Goal: Information Seeking & Learning: Check status

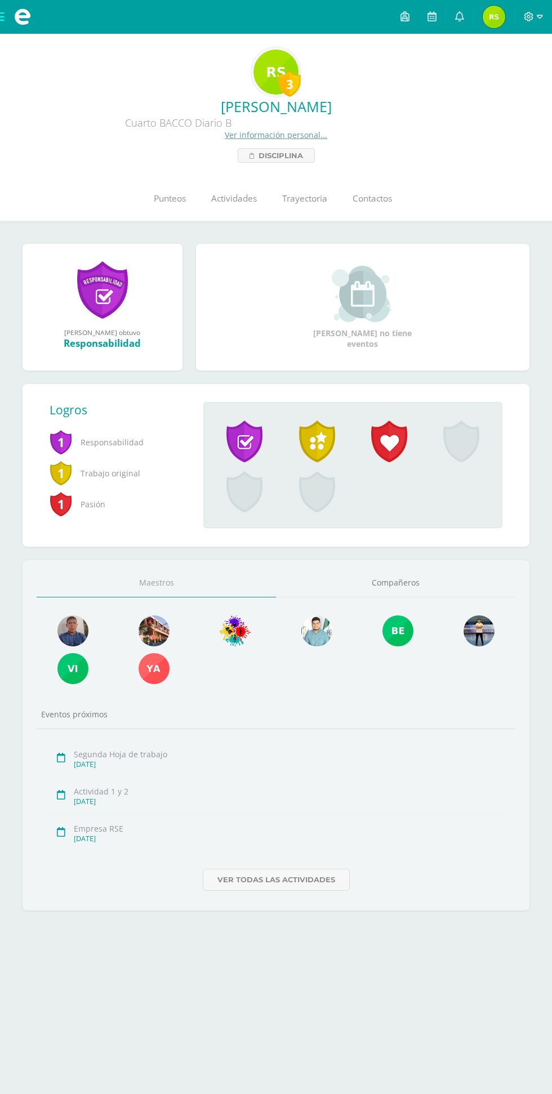
click at [170, 198] on span "Punteos" at bounding box center [170, 199] width 32 height 12
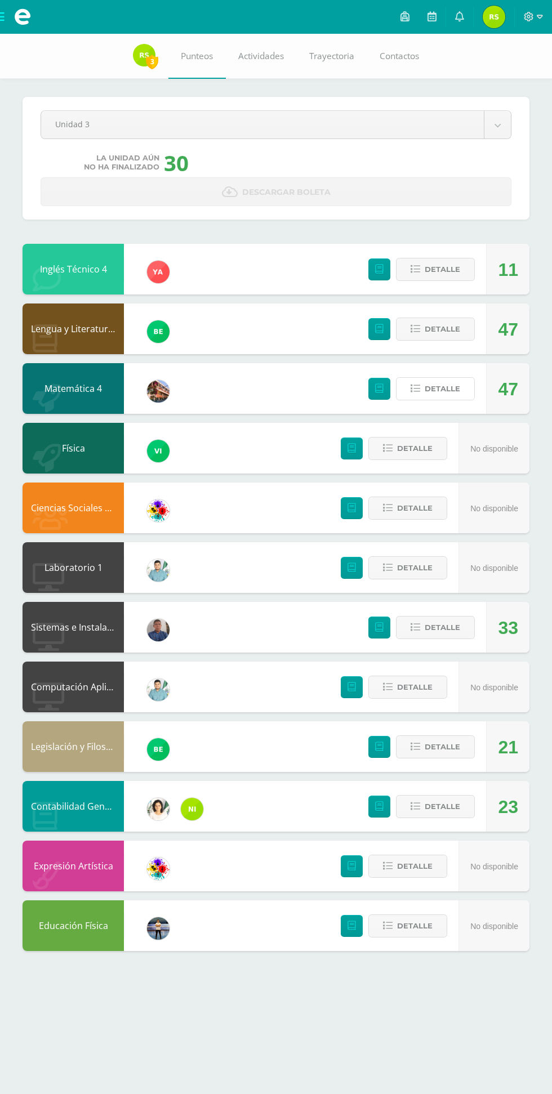
click at [435, 391] on span "Detalle" at bounding box center [442, 388] width 35 height 21
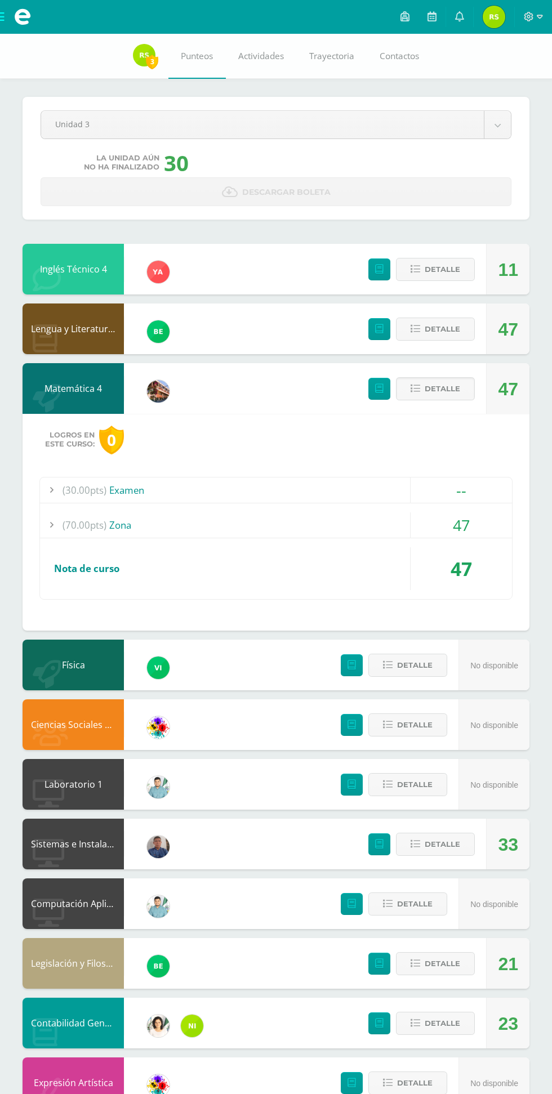
click at [451, 529] on div "47" at bounding box center [461, 524] width 101 height 25
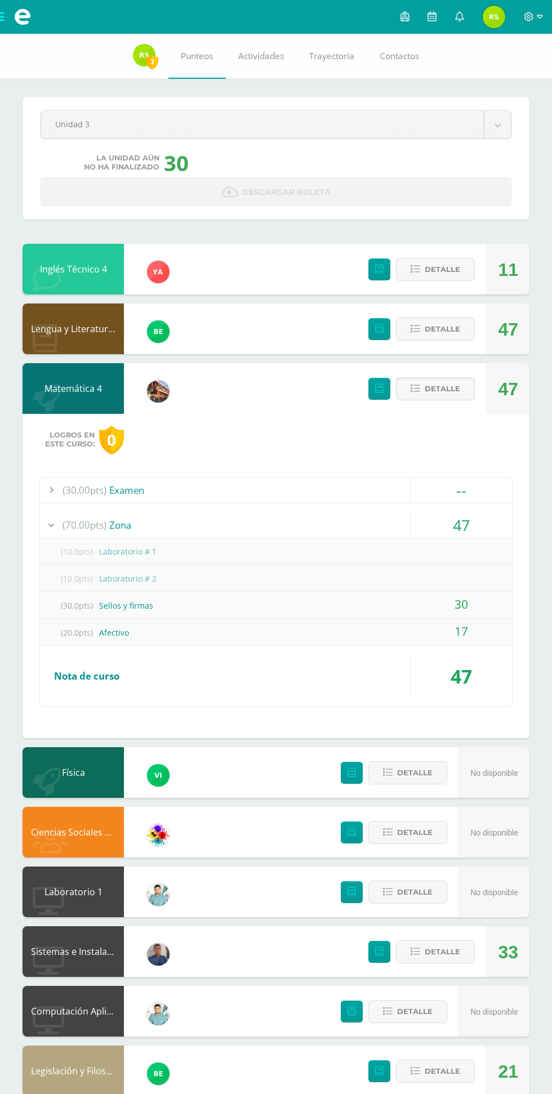
click at [453, 389] on span "Detalle" at bounding box center [442, 388] width 35 height 21
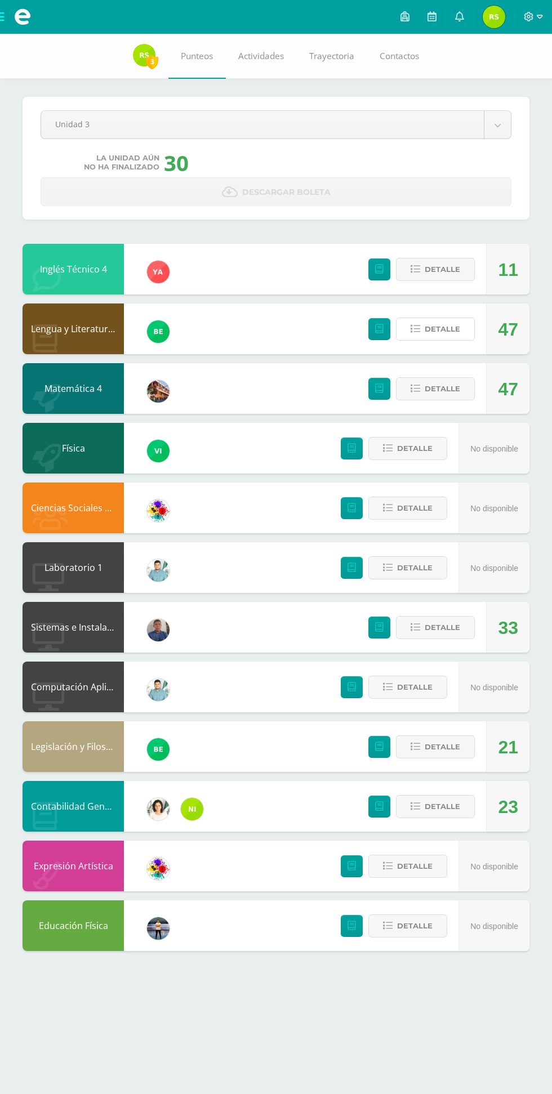
click at [446, 329] on span "Detalle" at bounding box center [442, 329] width 35 height 21
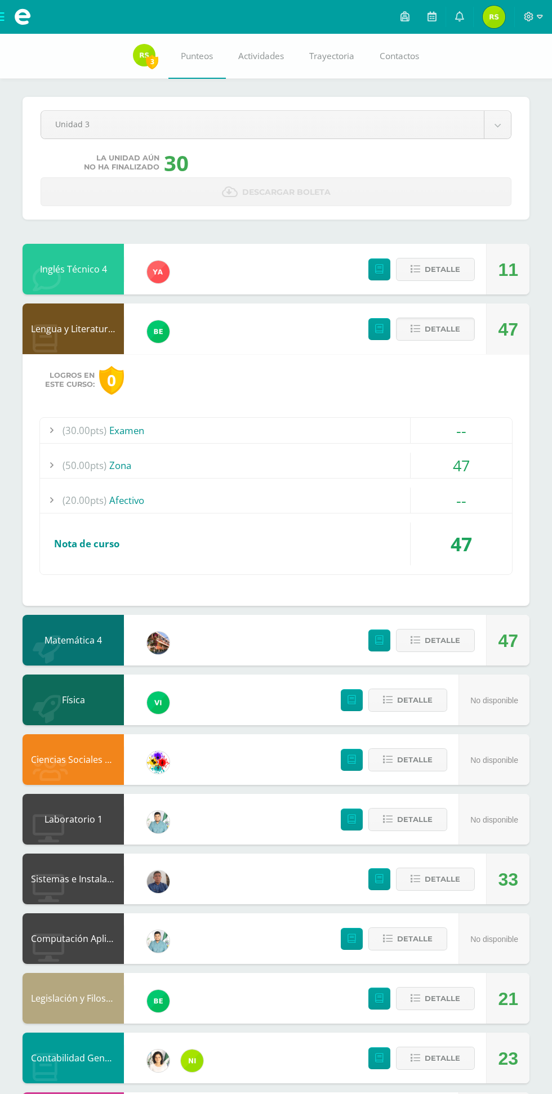
click at [482, 474] on div "47" at bounding box center [461, 465] width 101 height 25
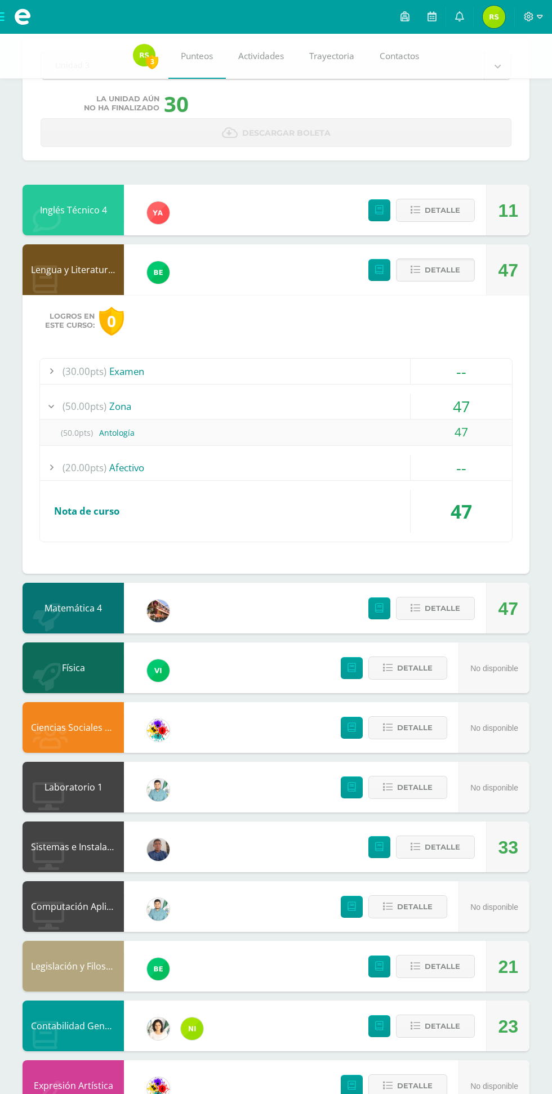
scroll to position [60, 0]
click at [450, 968] on span "Detalle" at bounding box center [442, 966] width 35 height 21
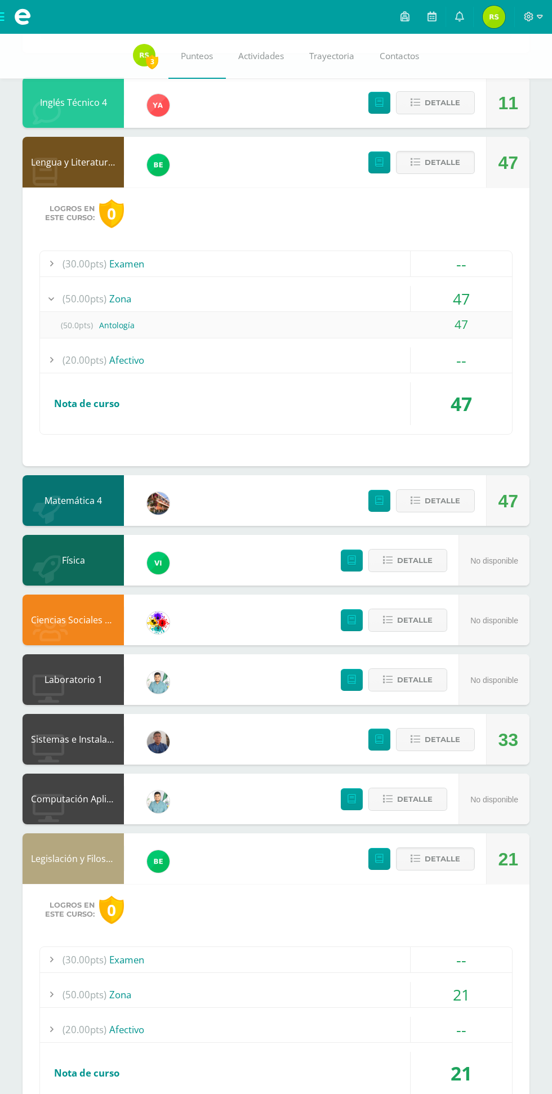
scroll to position [166, 0]
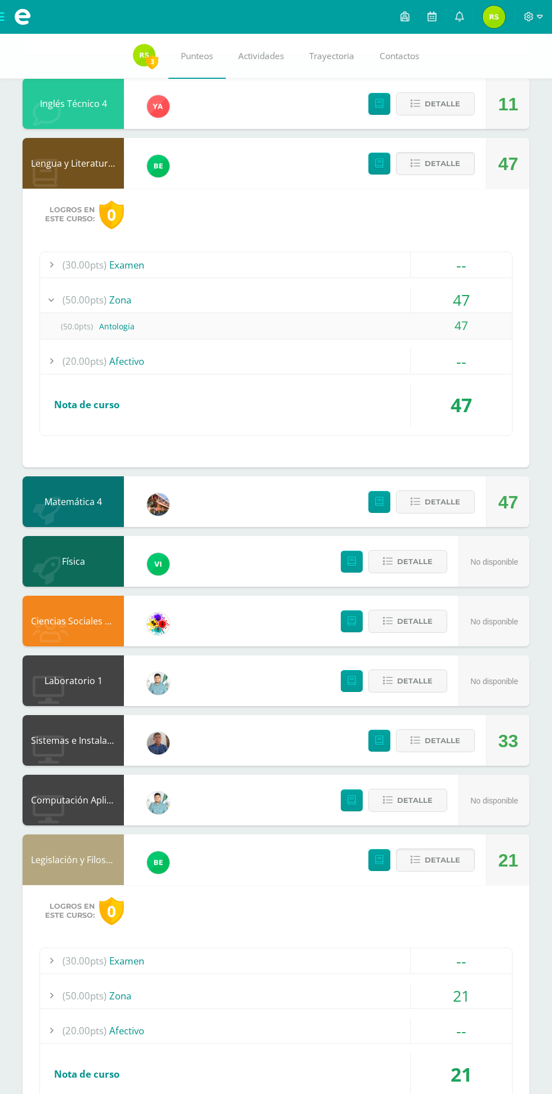
click at [437, 985] on div "21" at bounding box center [461, 995] width 101 height 25
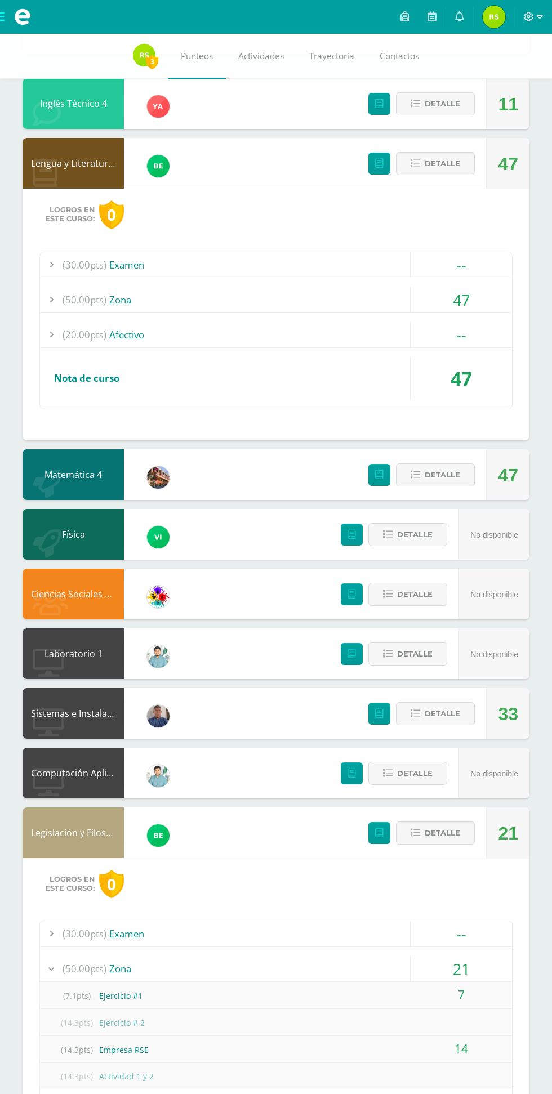
click at [422, 992] on div "7" at bounding box center [461, 994] width 101 height 25
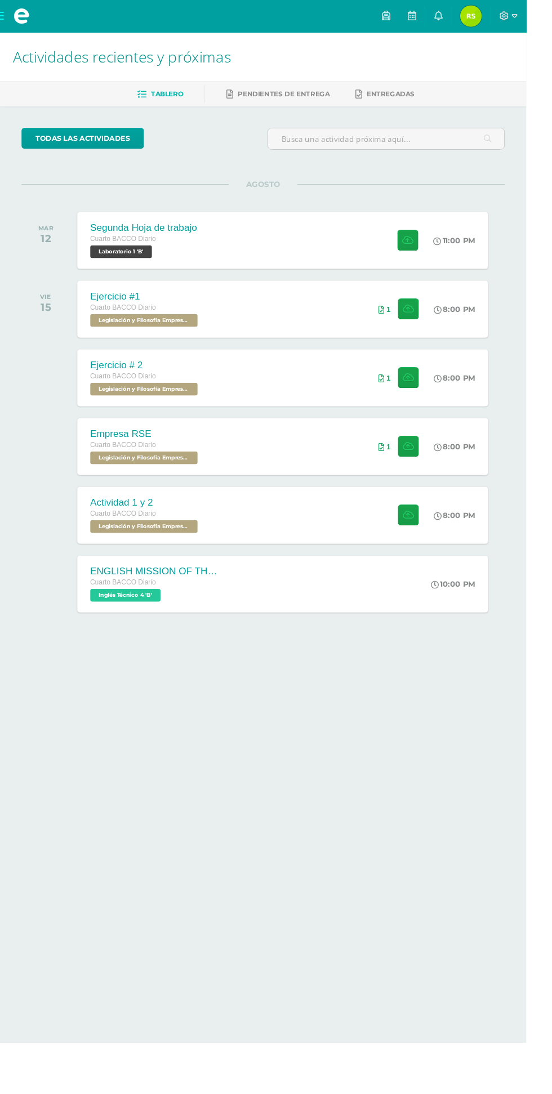
click at [395, 328] on div "1" at bounding box center [417, 325] width 69 height 60
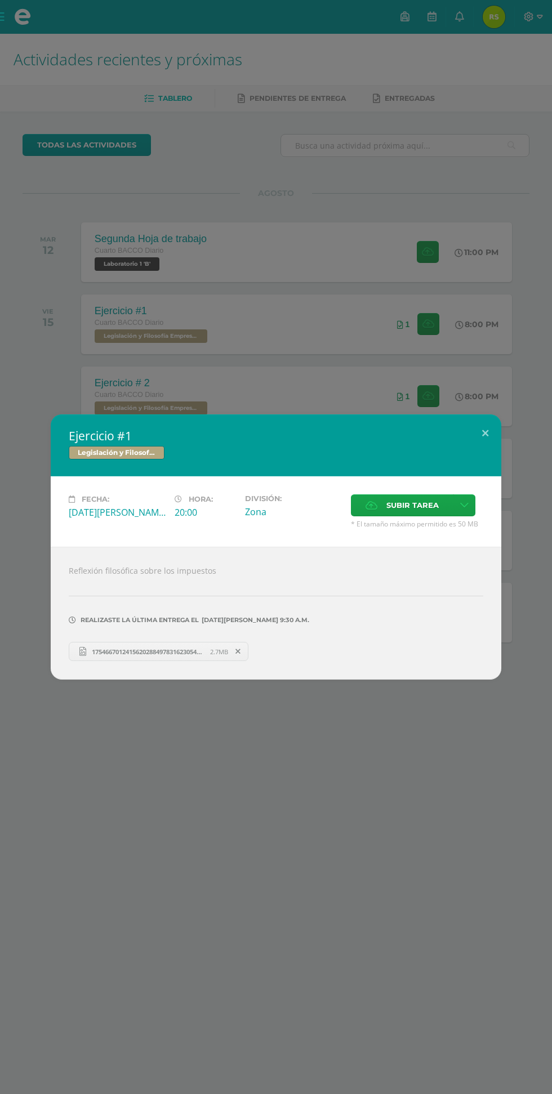
click at [159, 653] on span "17546670124156202884978316230544.jpg" at bounding box center [148, 652] width 124 height 8
click at [485, 434] on button at bounding box center [485, 433] width 32 height 38
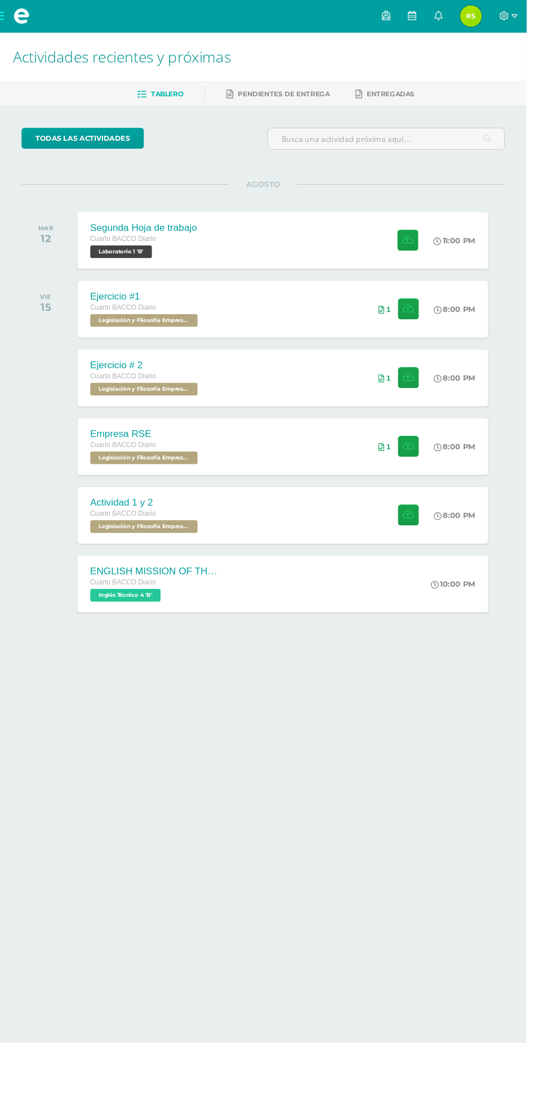
click at [507, 16] on span "Reyna Mishel Mi Perfil" at bounding box center [493, 17] width 27 height 23
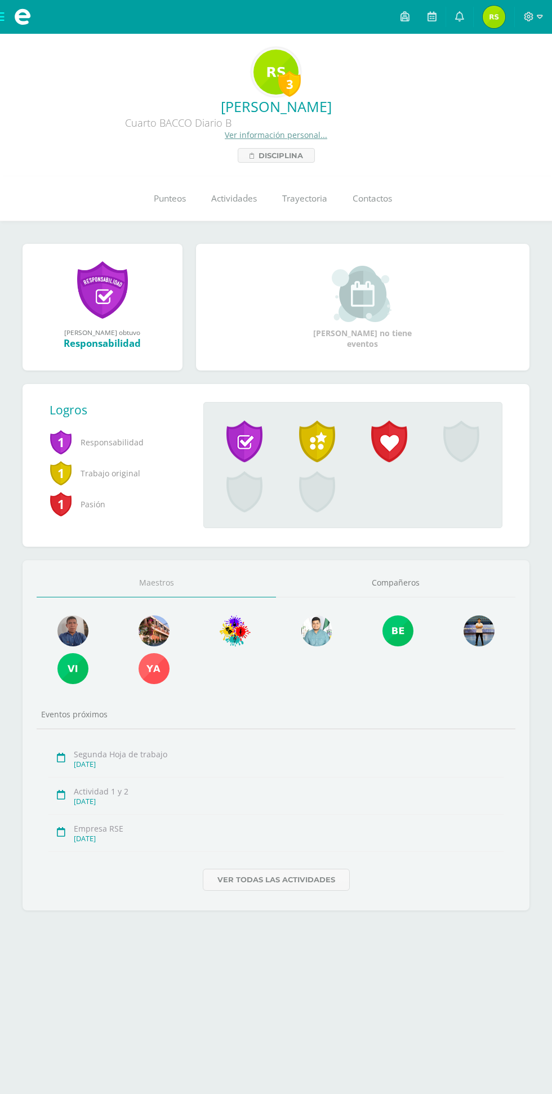
click at [156, 201] on span "Punteos" at bounding box center [170, 199] width 32 height 12
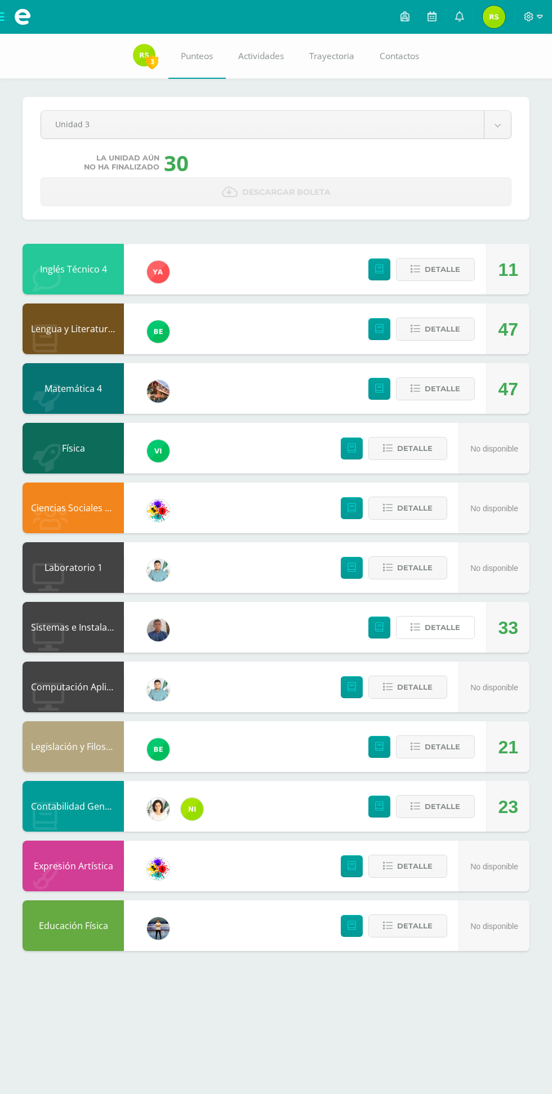
click at [429, 634] on span "Detalle" at bounding box center [442, 627] width 35 height 21
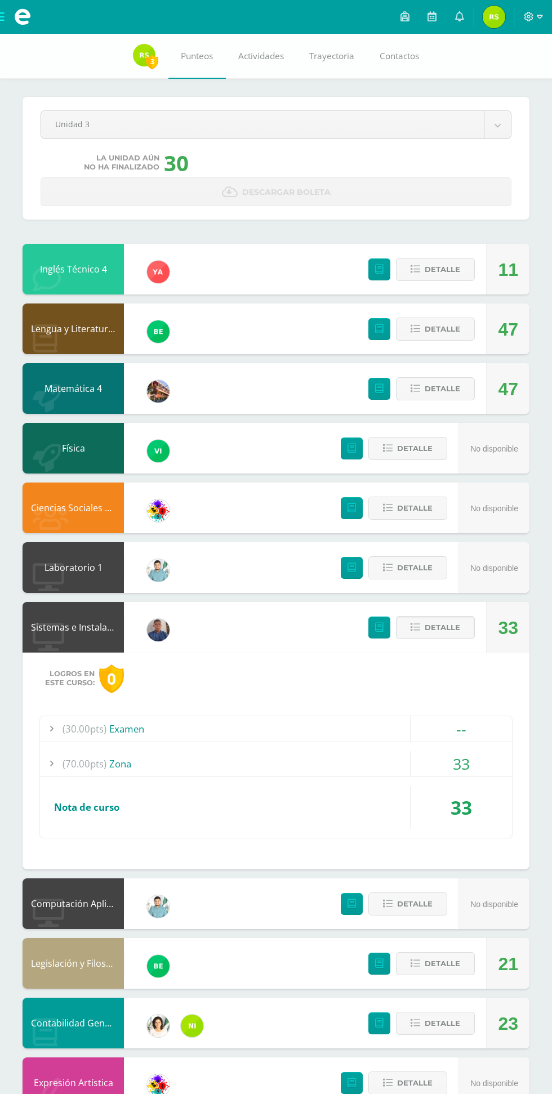
click at [448, 774] on div "33" at bounding box center [461, 763] width 101 height 25
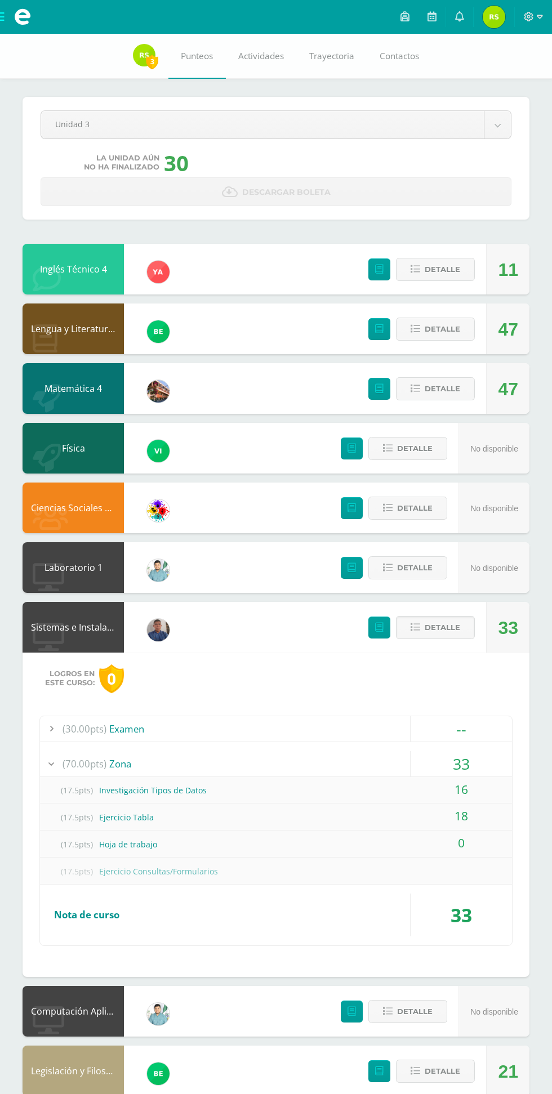
scroll to position [103, 0]
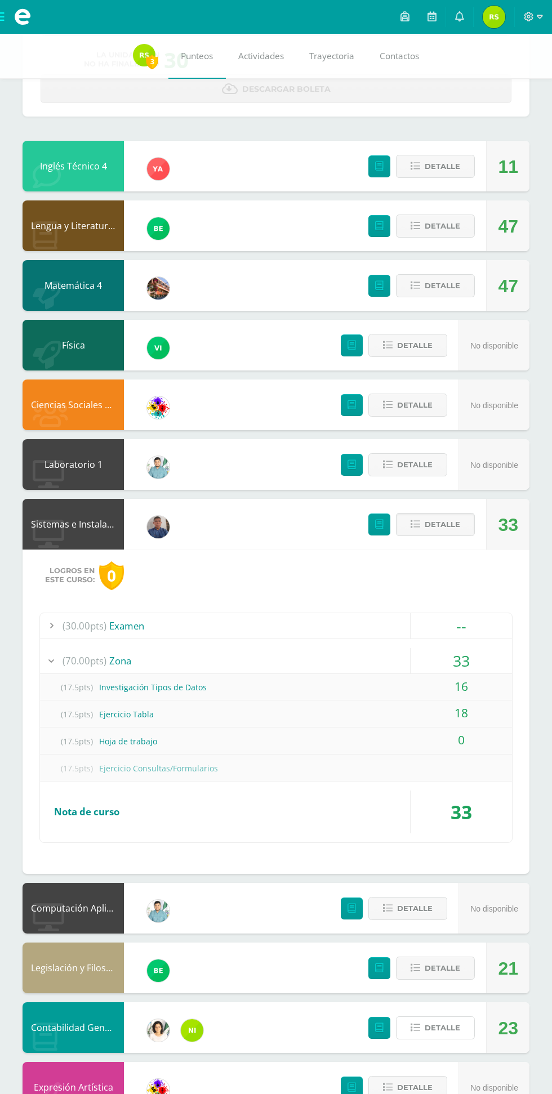
click at [436, 1020] on span "Detalle" at bounding box center [442, 1028] width 35 height 21
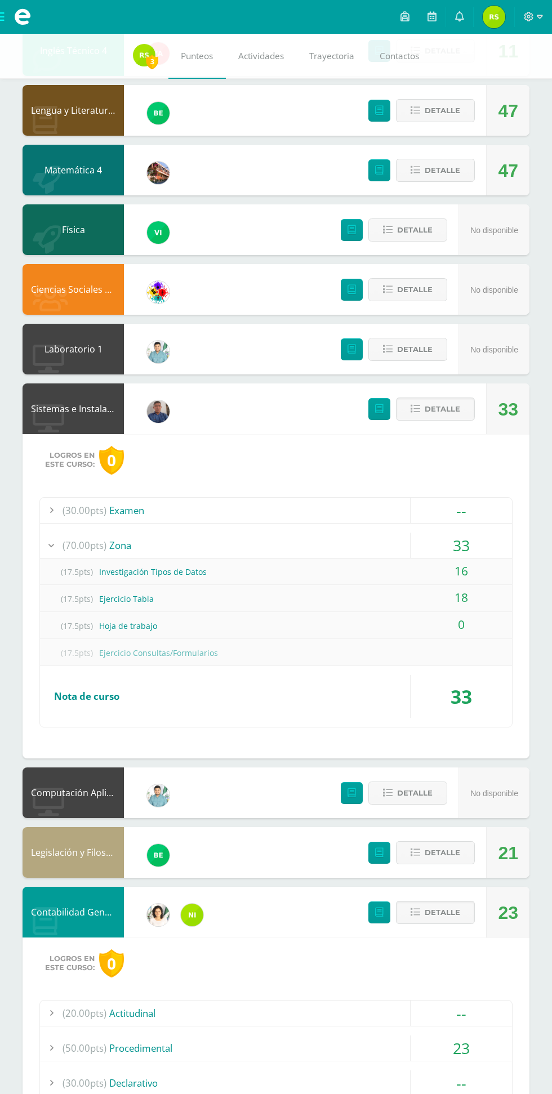
scroll to position [268, 0]
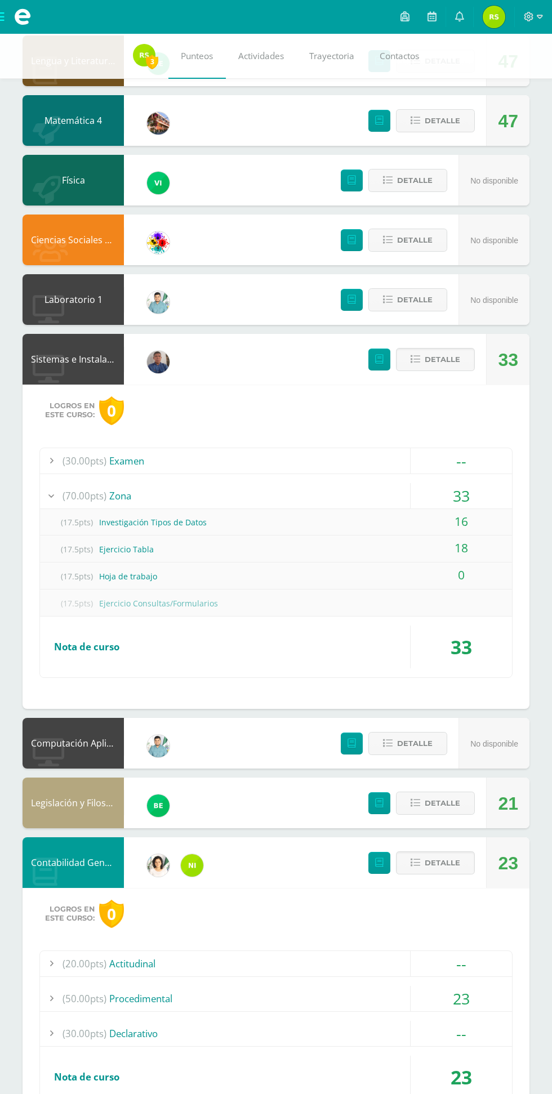
click at [435, 994] on div "23" at bounding box center [461, 998] width 101 height 25
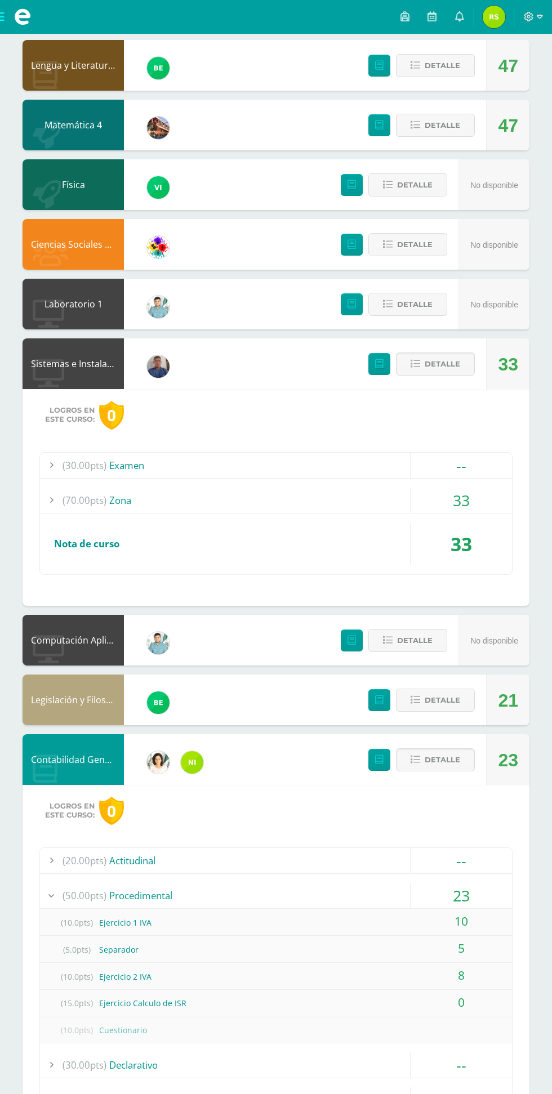
scroll to position [0, 0]
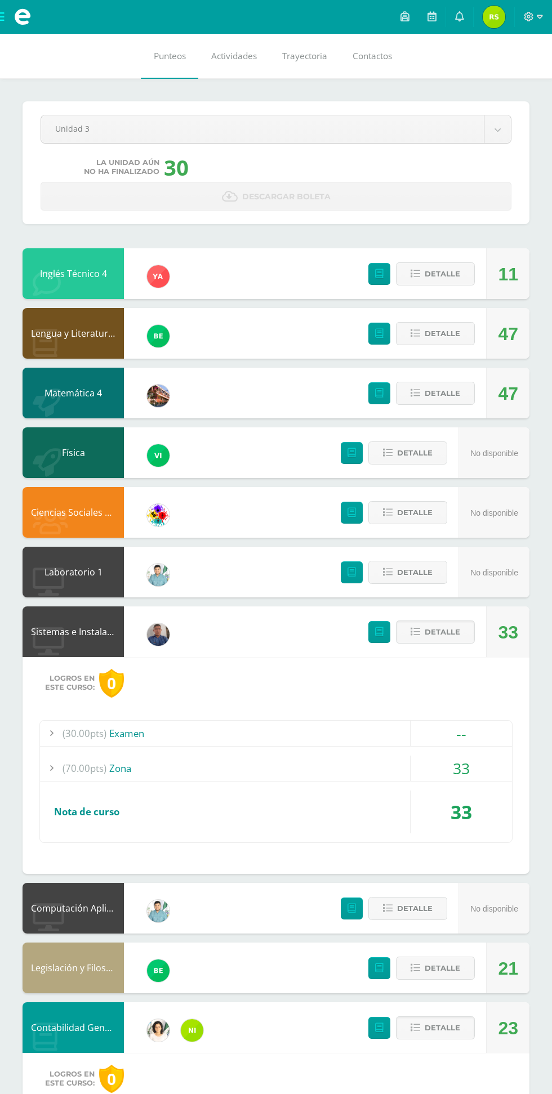
click at [482, 16] on span "Reyna Mishel Mi Perfil" at bounding box center [493, 17] width 27 height 23
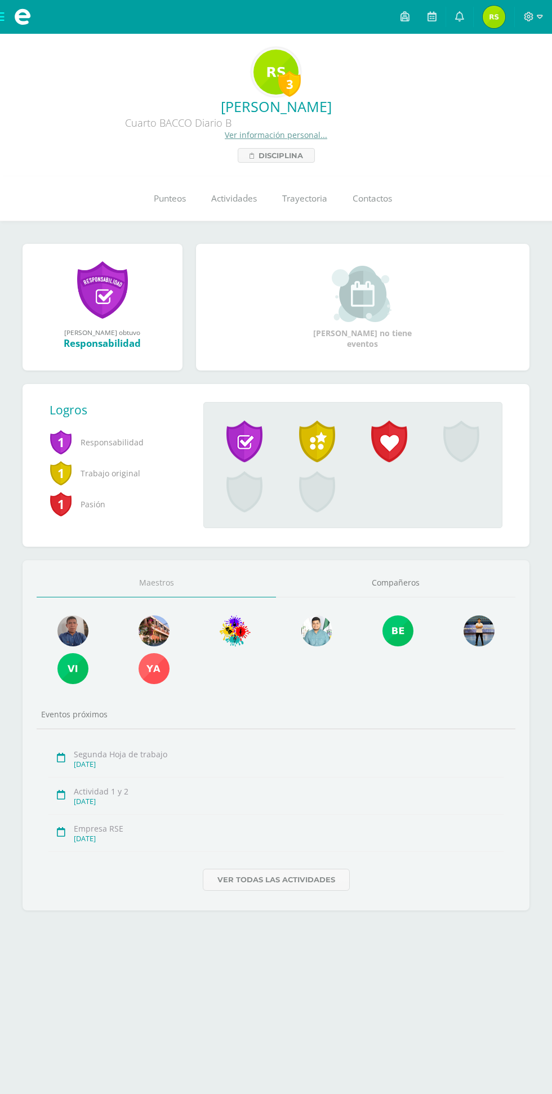
click at [20, 16] on span at bounding box center [22, 16] width 17 height 17
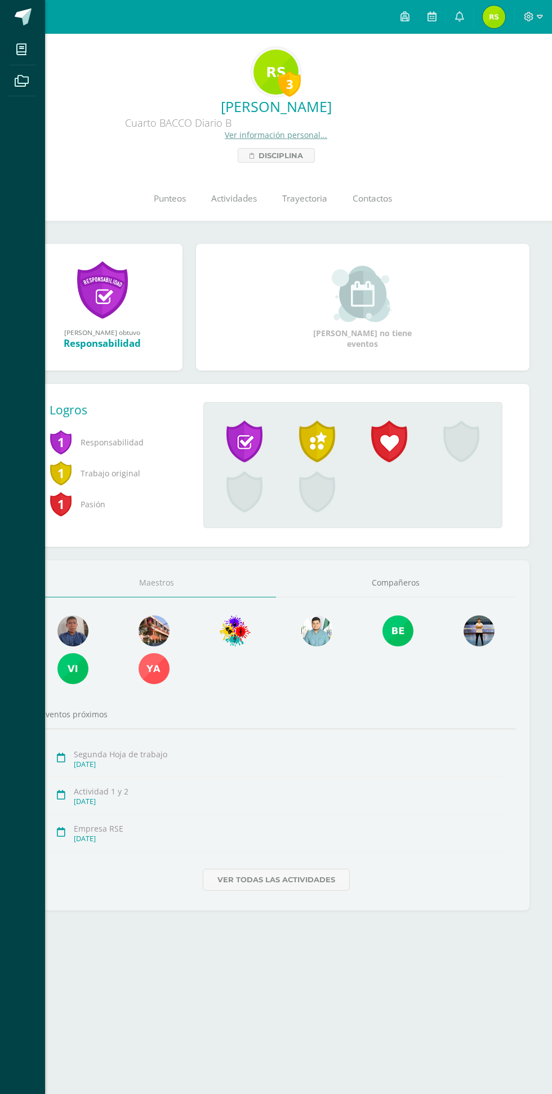
click at [29, 45] on span at bounding box center [21, 49] width 25 height 25
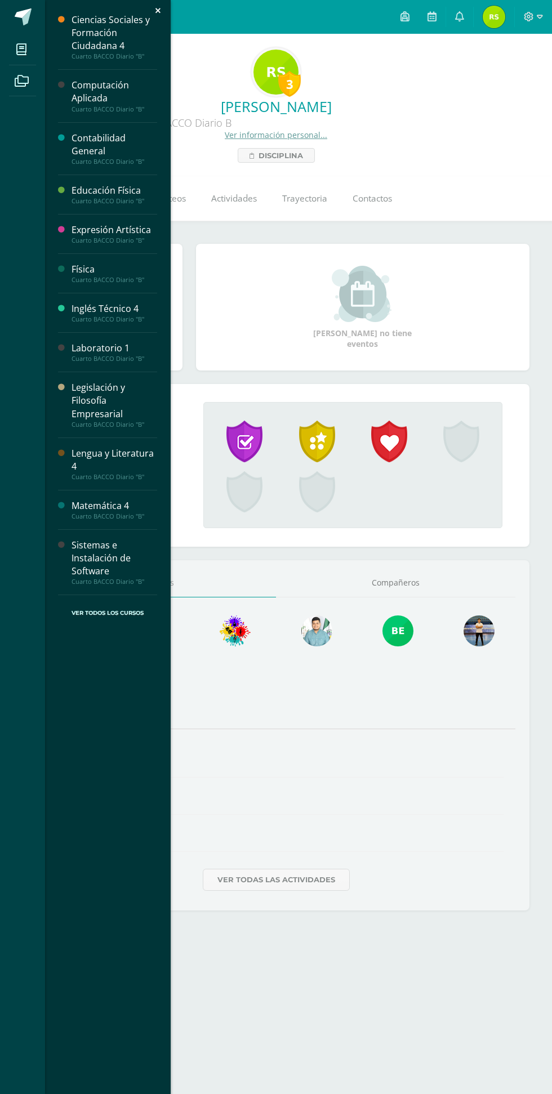
click at [25, 21] on span at bounding box center [23, 16] width 17 height 17
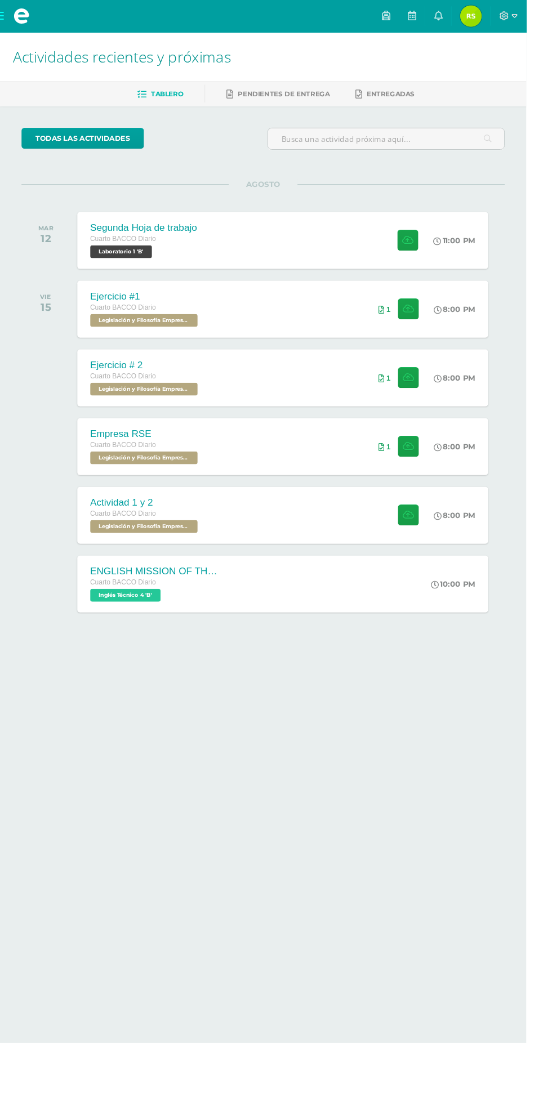
click at [507, 16] on span "Reyna Mishel Mi Perfil" at bounding box center [493, 17] width 27 height 23
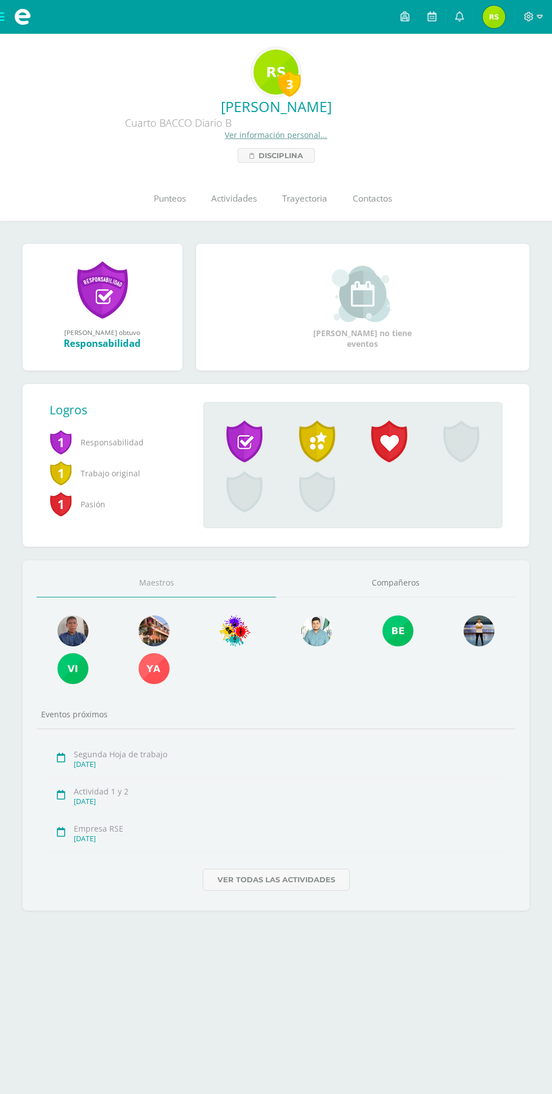
click at [278, 909] on div "Maestros [GEOGRAPHIC_DATA] Eventos próximos Segunda Hoja de trabajo [DATE] Acti…" at bounding box center [276, 735] width 507 height 350
click at [295, 882] on link "Ver todas las actividades" at bounding box center [276, 880] width 147 height 22
click at [12, 17] on span at bounding box center [22, 17] width 45 height 34
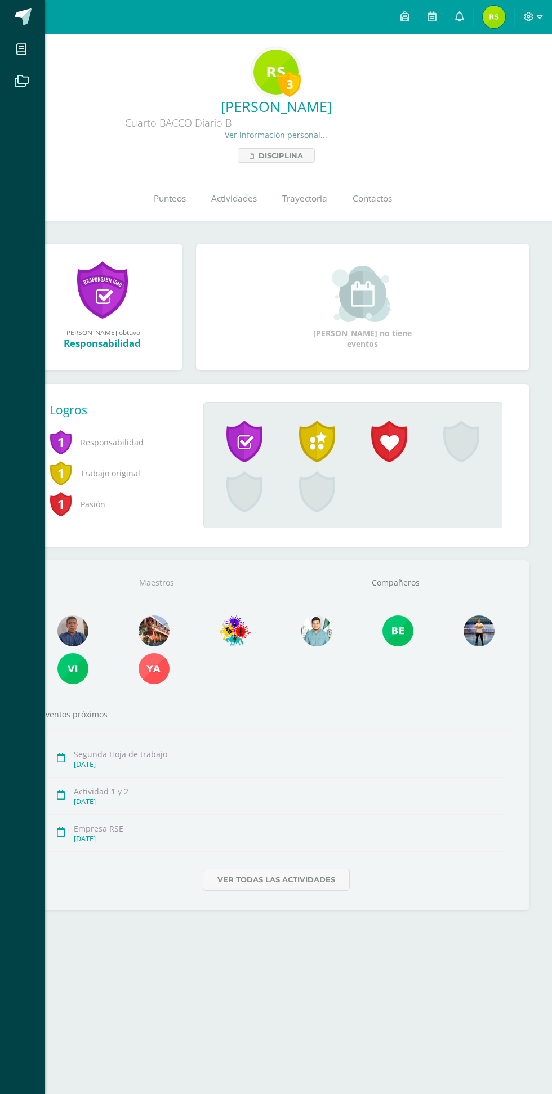
click at [37, 16] on span at bounding box center [61, 18] width 53 height 24
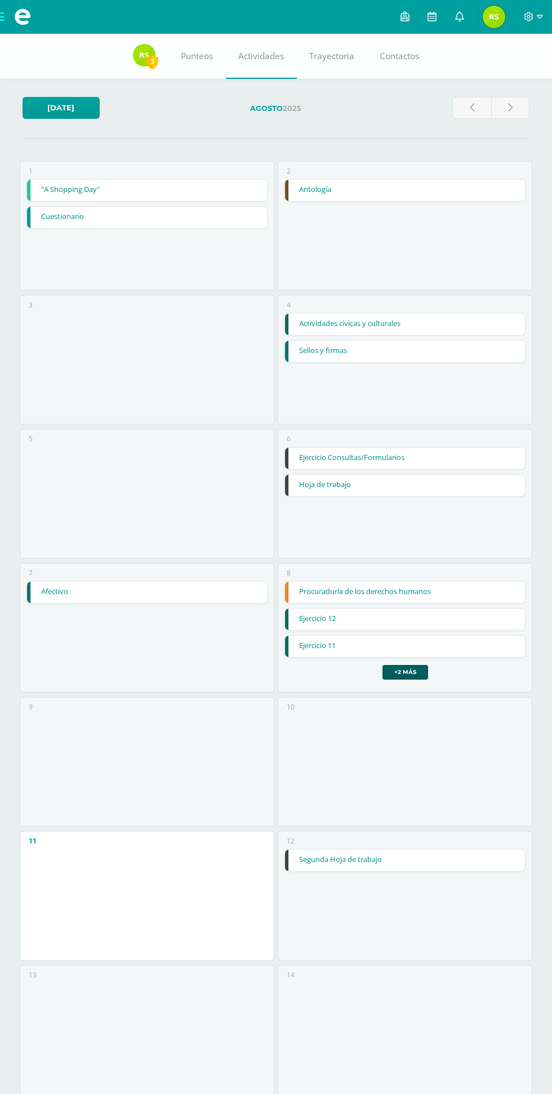
click at [186, 194] on link ""A Shopping Day"" at bounding box center [146, 190] width 239 height 21
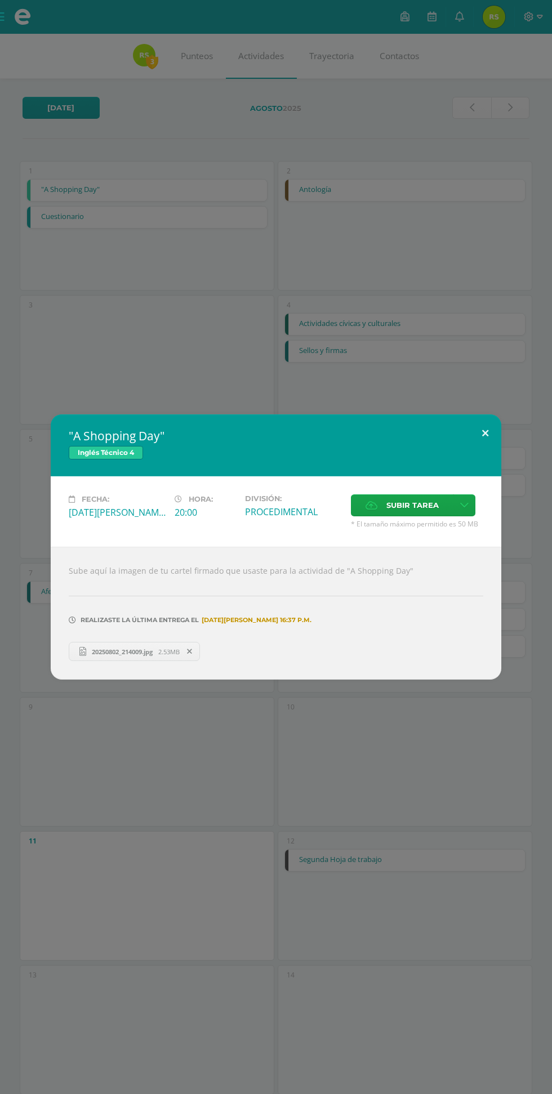
click at [487, 440] on button at bounding box center [485, 433] width 32 height 38
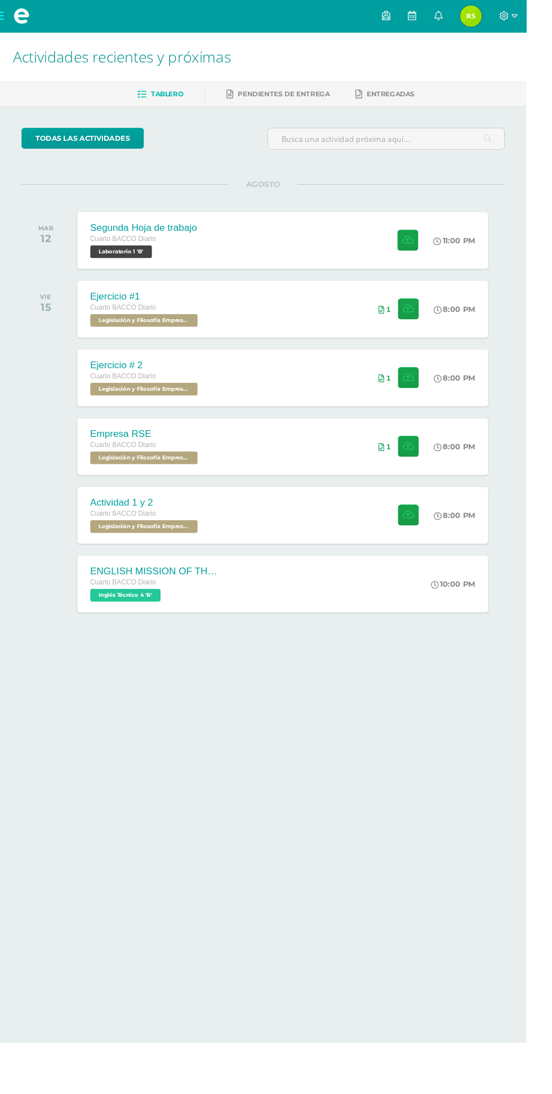
click at [303, 236] on div "Segunda Hoja de trabajo Cuarto BACCO Diario Laboratorio 1 'B' 11:00 PM Segunda …" at bounding box center [296, 252] width 431 height 60
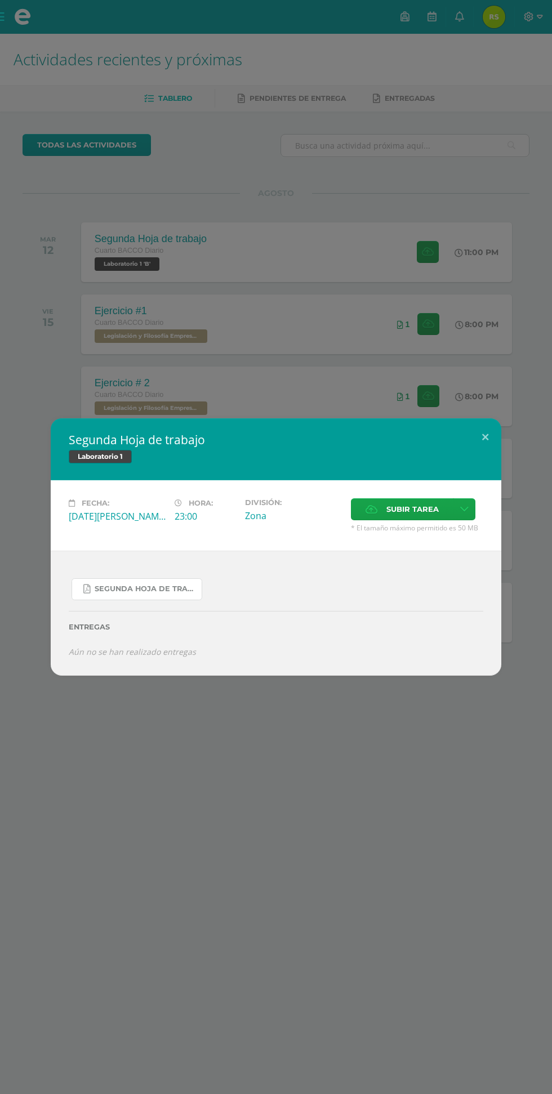
click at [155, 586] on span "Segunda hoja de trabajo 4to Baco.pdf" at bounding box center [145, 589] width 101 height 9
